Goal: Book appointment/travel/reservation

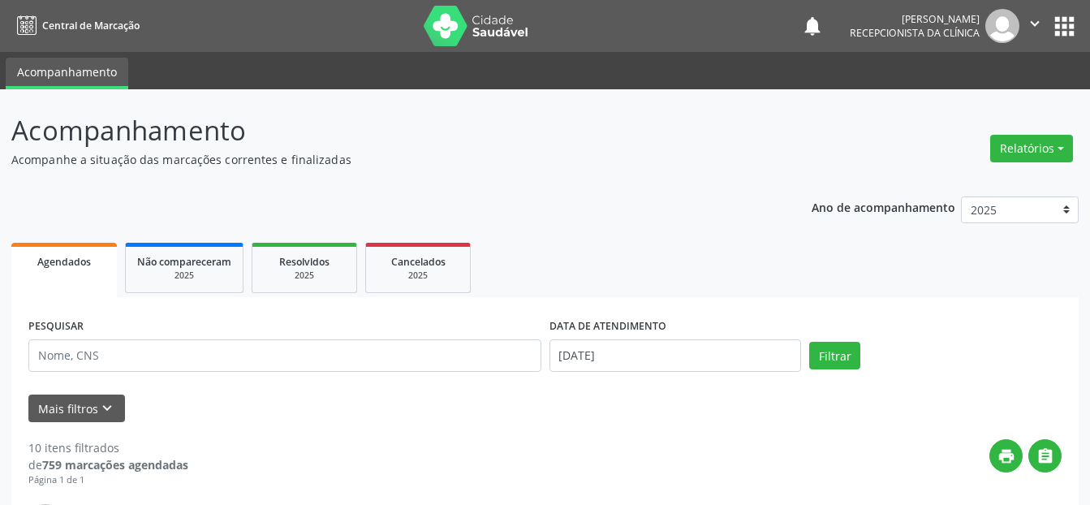
select select "7"
click at [666, 353] on input "[DATE]" at bounding box center [675, 355] width 252 height 32
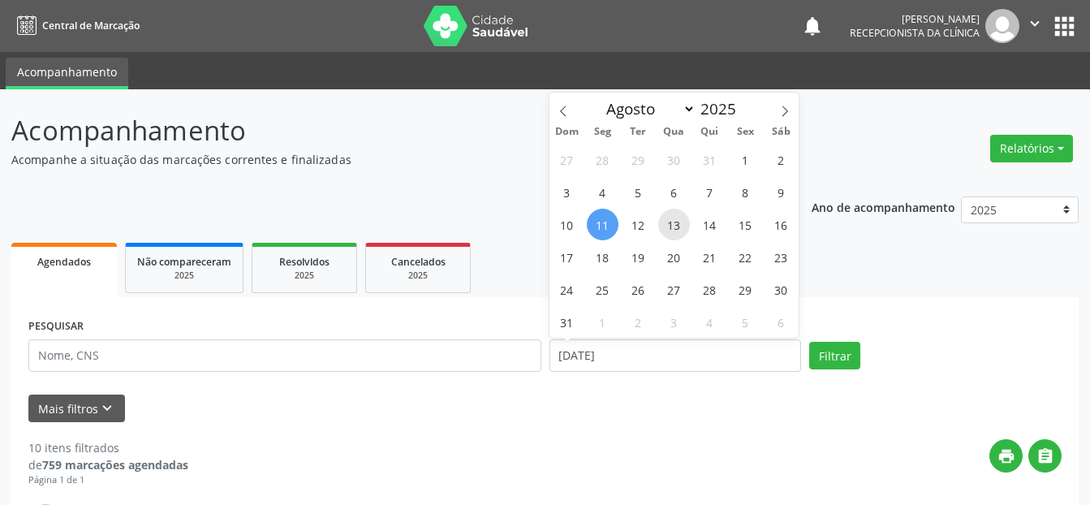
click at [669, 223] on span "13" at bounding box center [674, 225] width 32 height 32
type input "[DATE]"
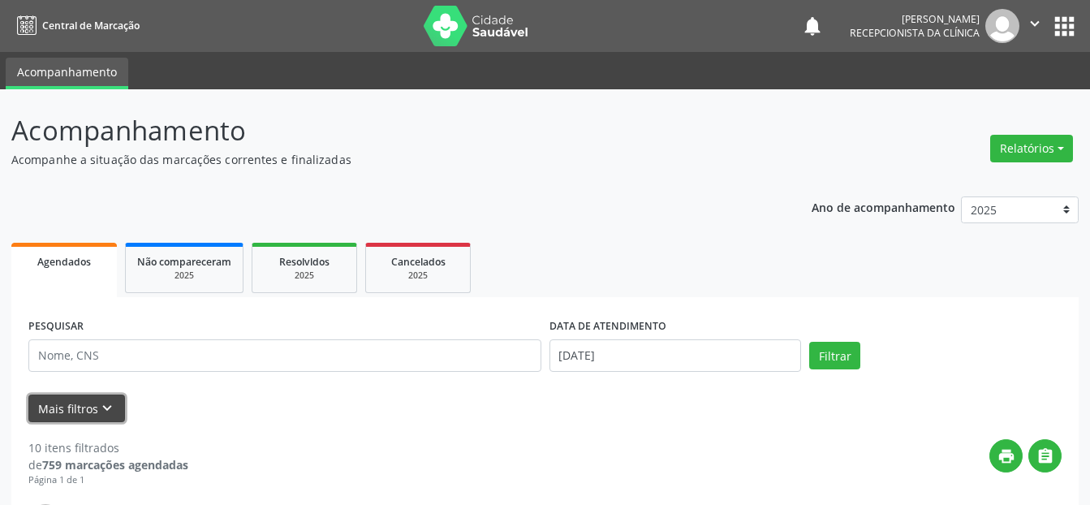
click at [90, 407] on button "Mais filtros keyboard_arrow_down" at bounding box center [76, 408] width 97 height 28
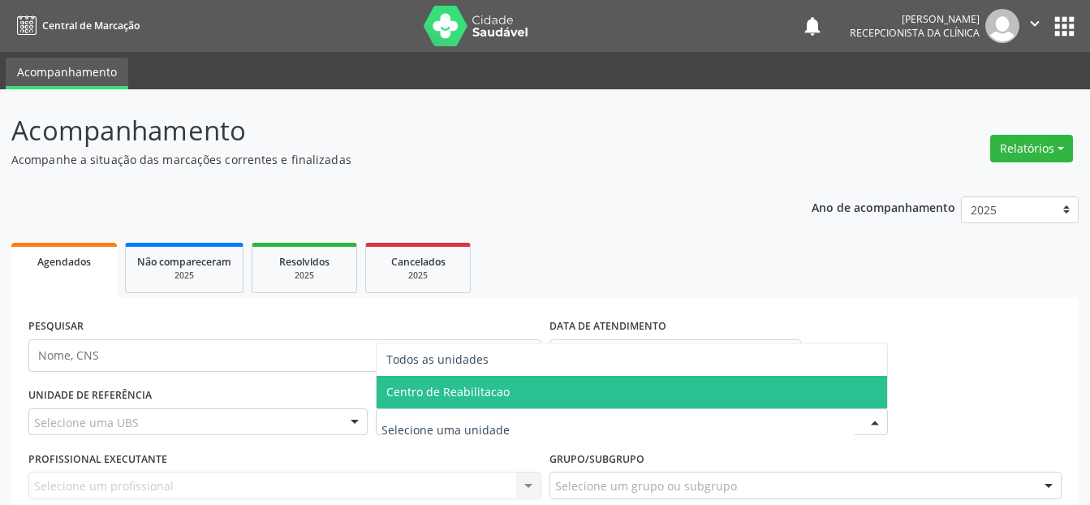
click at [433, 381] on span "Centro de Reabilitacao" at bounding box center [632, 392] width 511 height 32
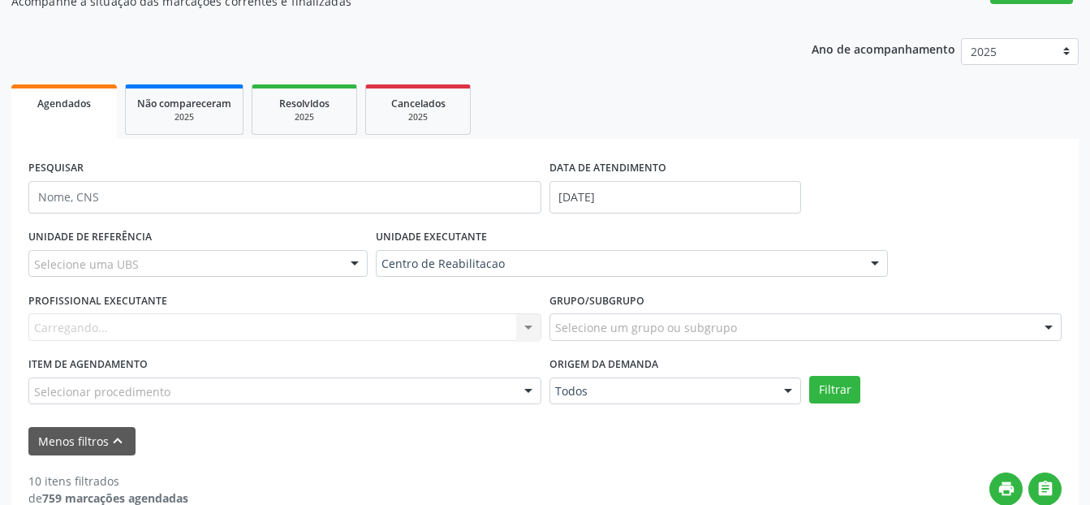
scroll to position [162, 0]
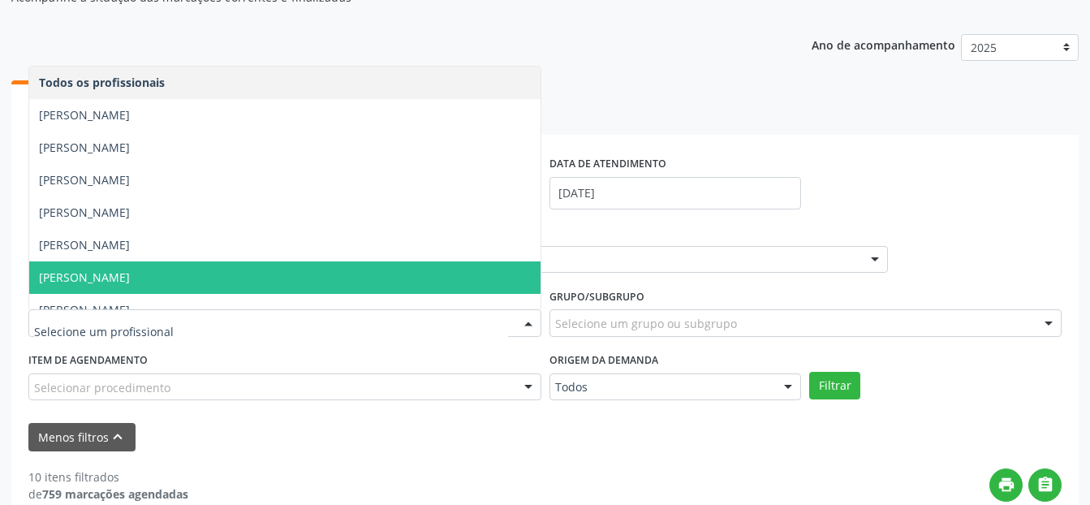
click at [292, 277] on span "[PERSON_NAME]" at bounding box center [284, 277] width 511 height 32
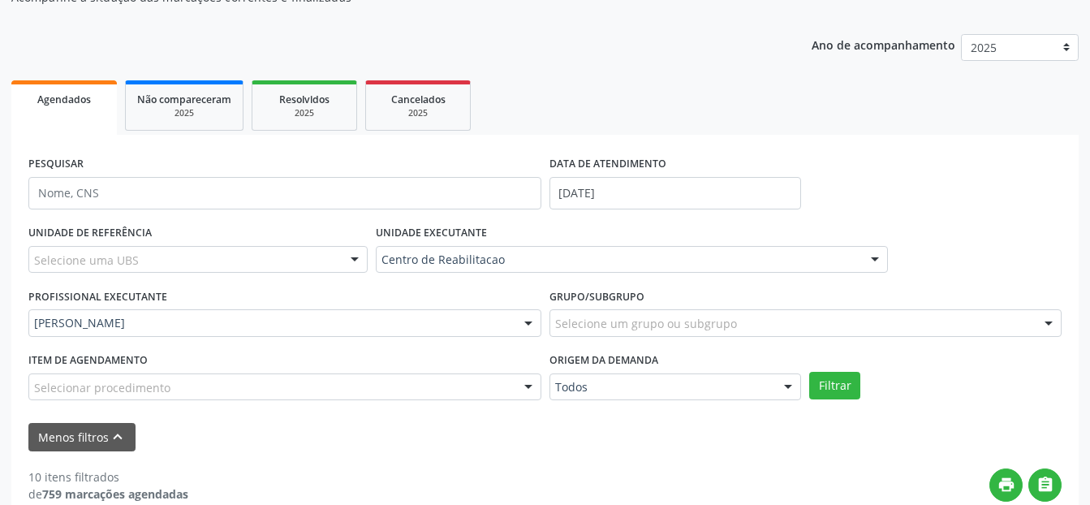
click at [295, 381] on div "Selecionar procedimento" at bounding box center [284, 387] width 513 height 28
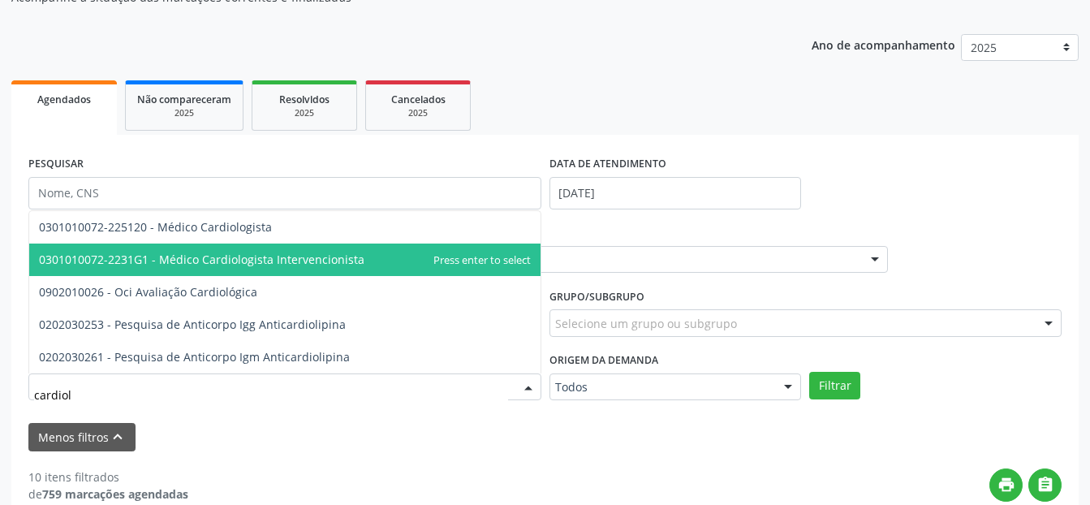
type input "cardiolo"
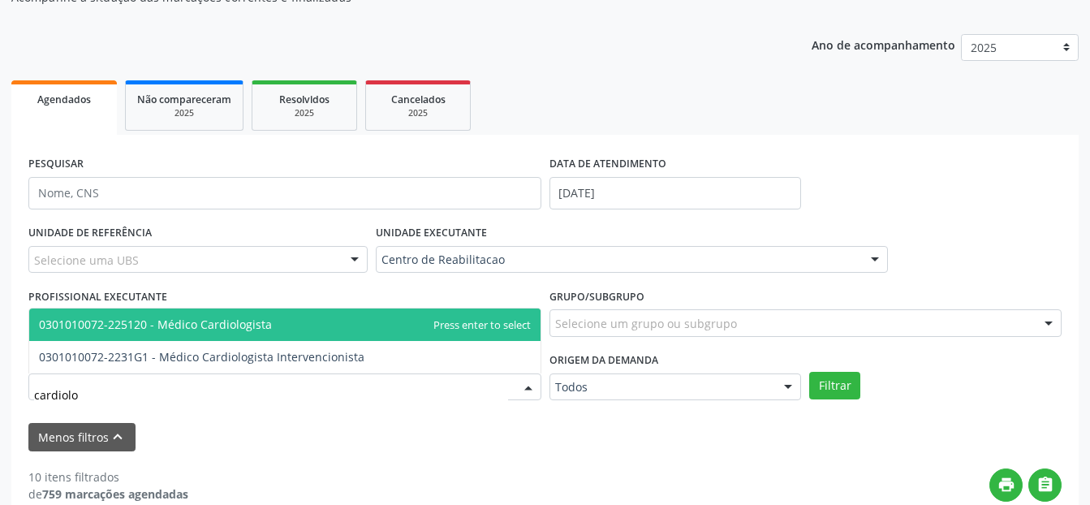
click at [229, 325] on span "0301010072-225120 - Médico Cardiologista" at bounding box center [155, 323] width 233 height 15
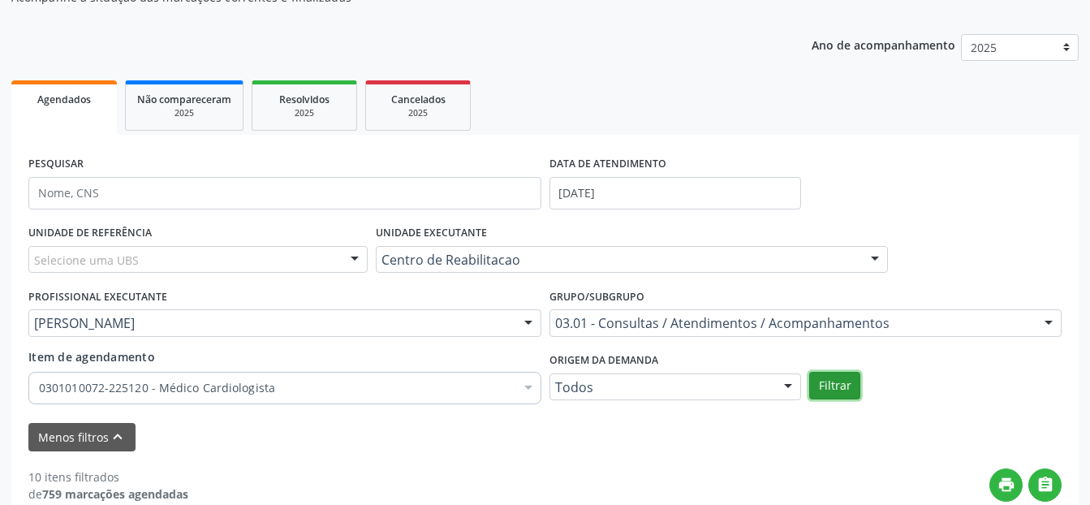
click at [836, 381] on button "Filtrar" at bounding box center [834, 386] width 51 height 28
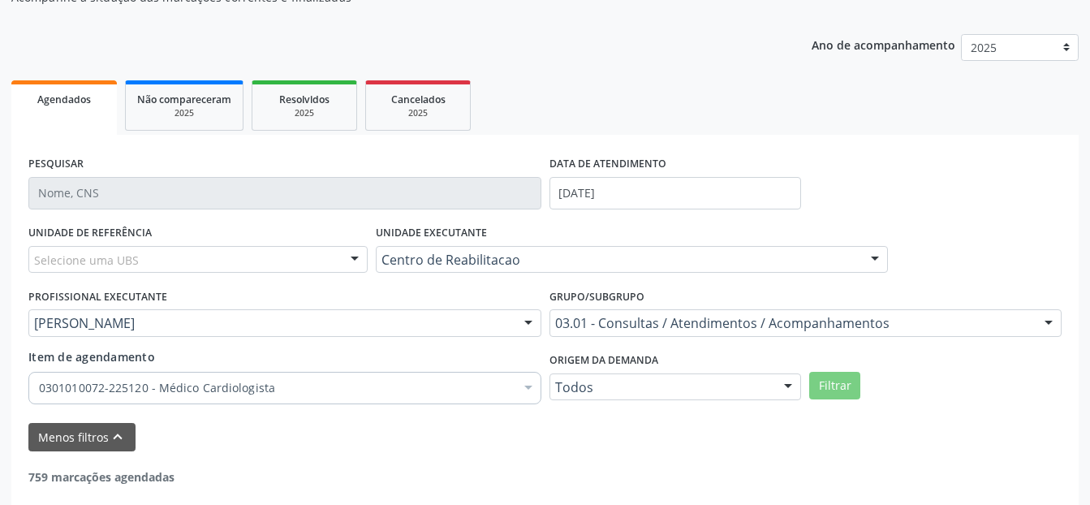
scroll to position [240, 0]
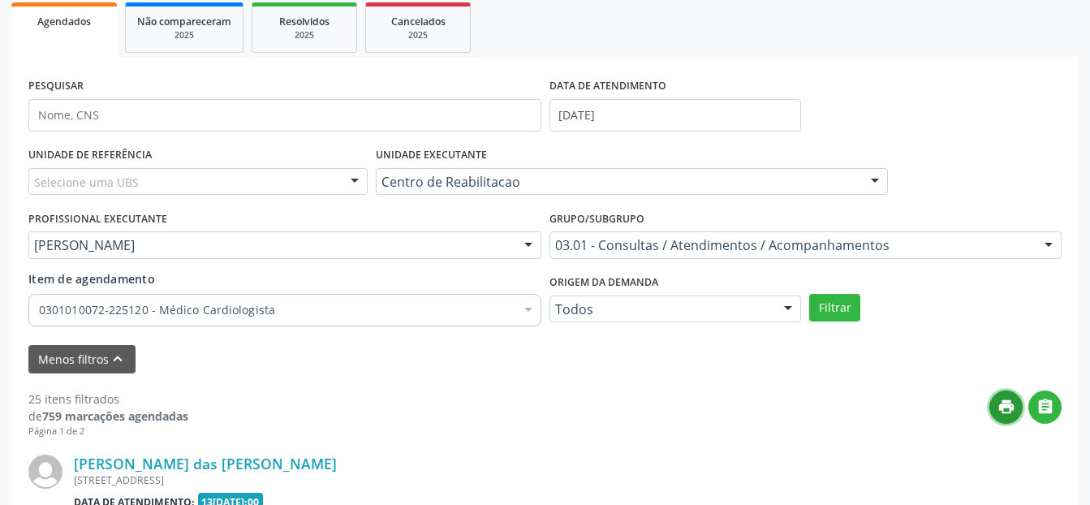
click at [1004, 408] on icon "print" at bounding box center [1006, 407] width 18 height 18
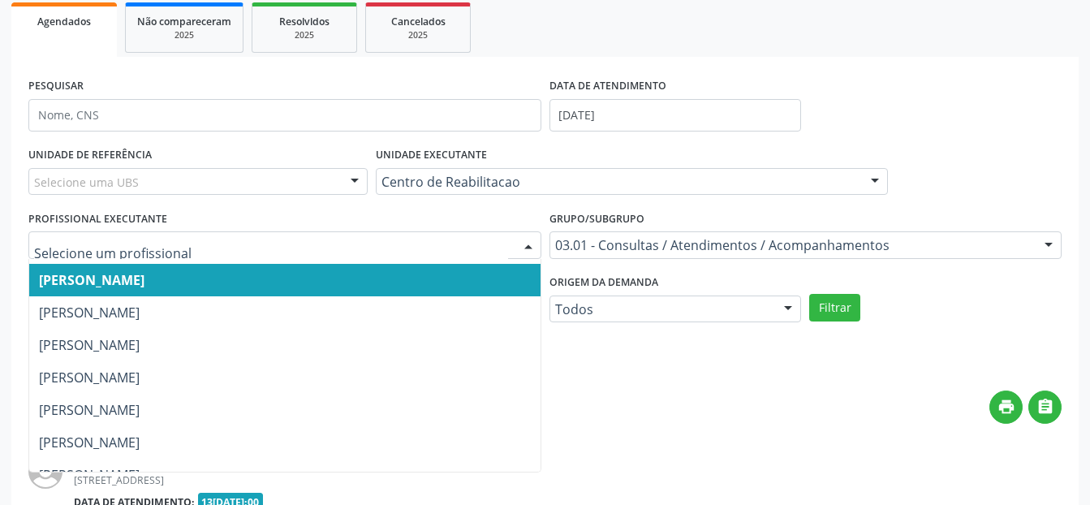
scroll to position [162, 0]
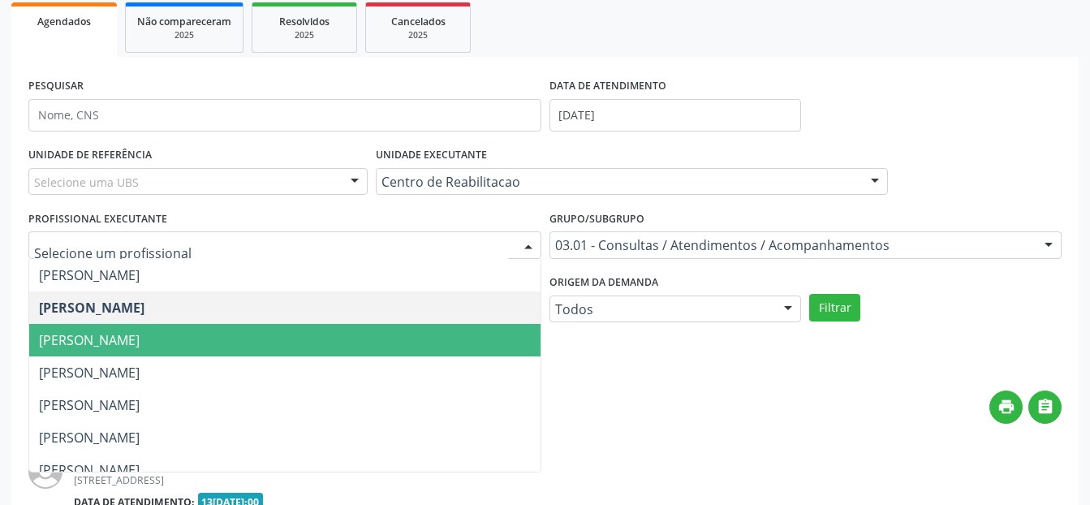
click at [140, 333] on span "[PERSON_NAME]" at bounding box center [89, 340] width 101 height 18
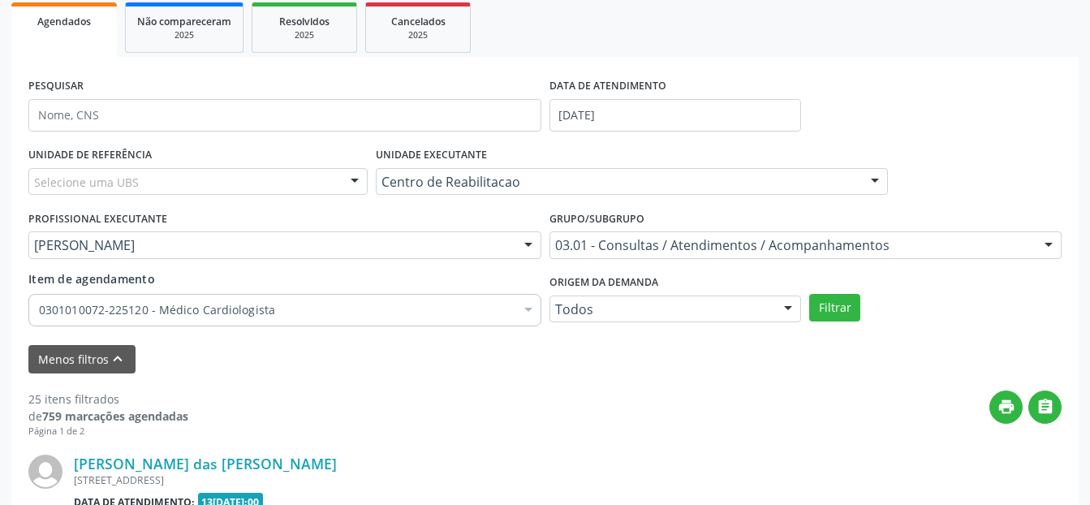
click at [239, 299] on div "0301010072-225120 - Médico Cardiologista" at bounding box center [284, 310] width 513 height 32
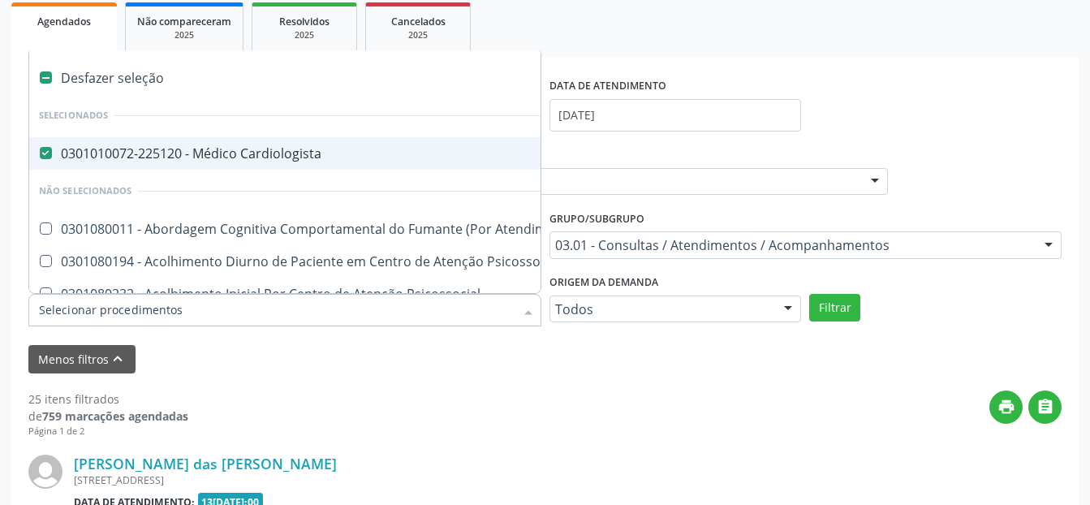
click at [48, 150] on Cardiologista at bounding box center [46, 153] width 12 height 12
click at [40, 150] on Cardiologista "checkbox" at bounding box center [34, 153] width 11 height 11
checkbox Cardiologista "false"
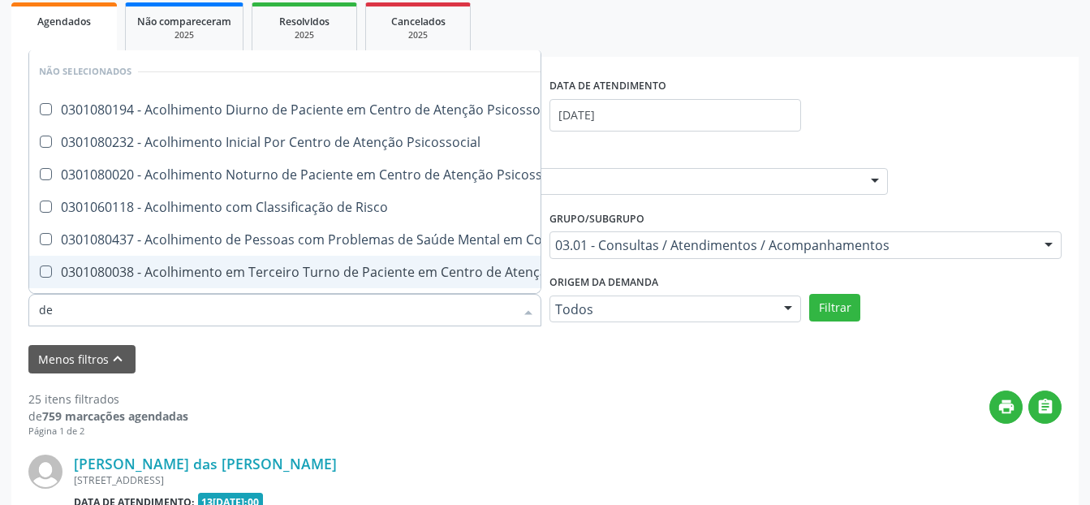
type input "der"
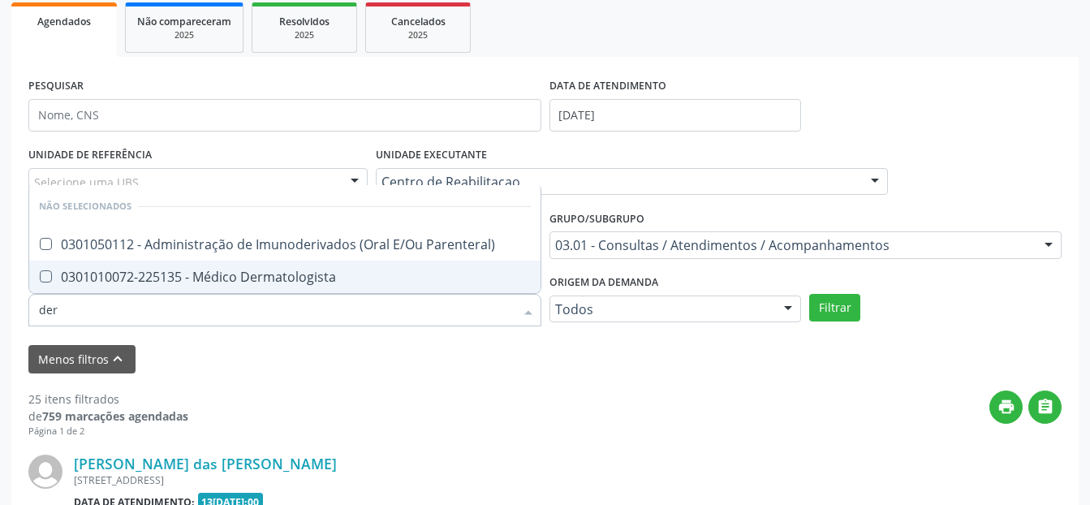
click at [174, 273] on div "0301010072-225135 - Médico Dermatologista" at bounding box center [285, 276] width 492 height 13
checkbox Dermatologista "true"
checkbox Parenteral\) "true"
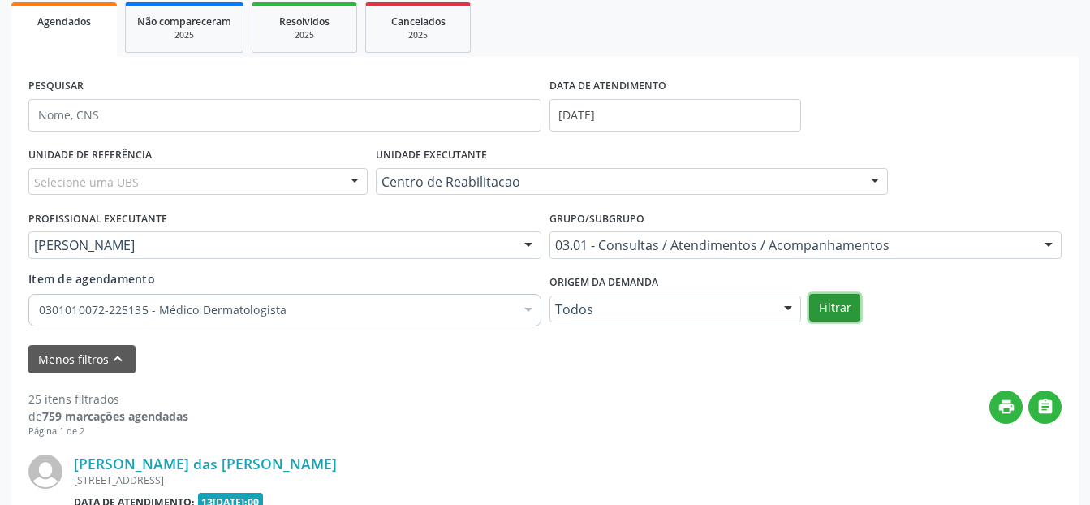
click at [835, 307] on button "Filtrar" at bounding box center [834, 308] width 51 height 28
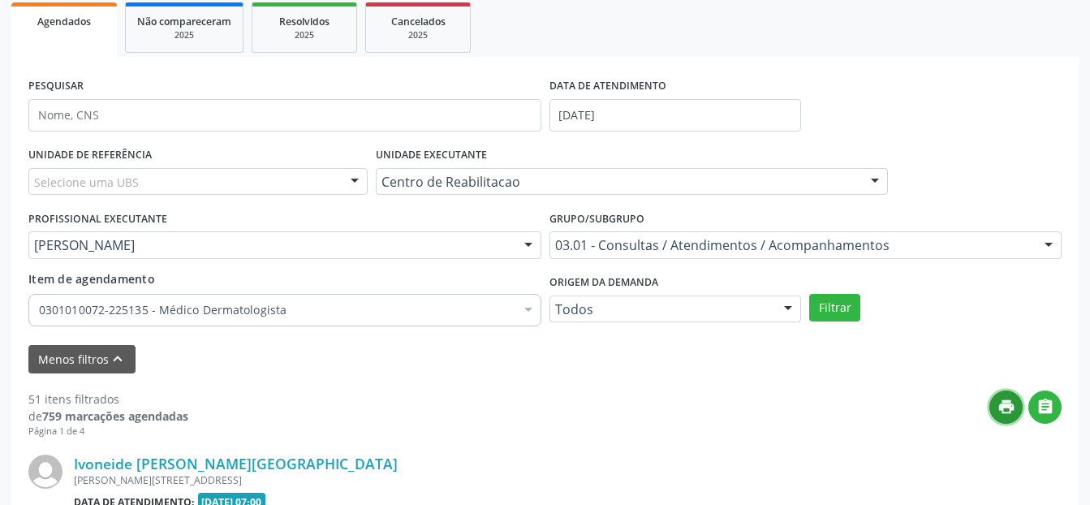
click at [1006, 411] on icon "print" at bounding box center [1006, 407] width 18 height 18
